Goal: Task Accomplishment & Management: Complete application form

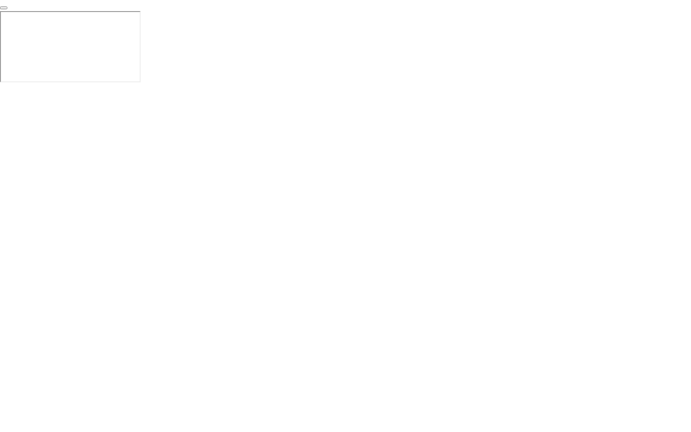
click at [7, 9] on button "End Proctoring Session" at bounding box center [3, 7] width 7 height 3
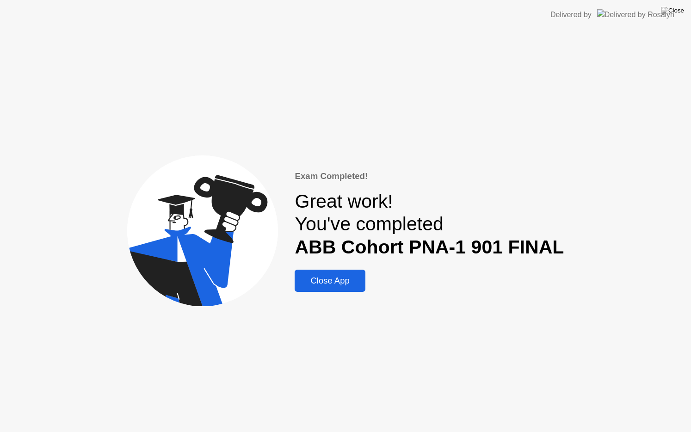
click at [678, 17] on button at bounding box center [673, 11] width 28 height 12
drag, startPoint x: 376, startPoint y: 230, endPoint x: 333, endPoint y: 279, distance: 64.9
click at [333, 432] on div at bounding box center [345, 432] width 691 height 0
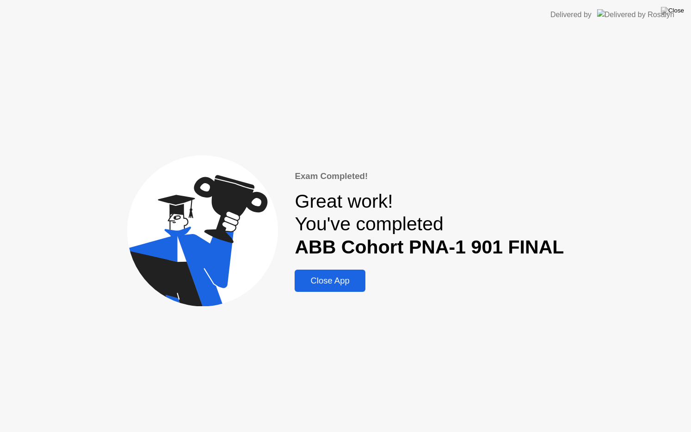
click at [340, 285] on div "Close App" at bounding box center [330, 281] width 65 height 10
